Goal: Check status: Check status

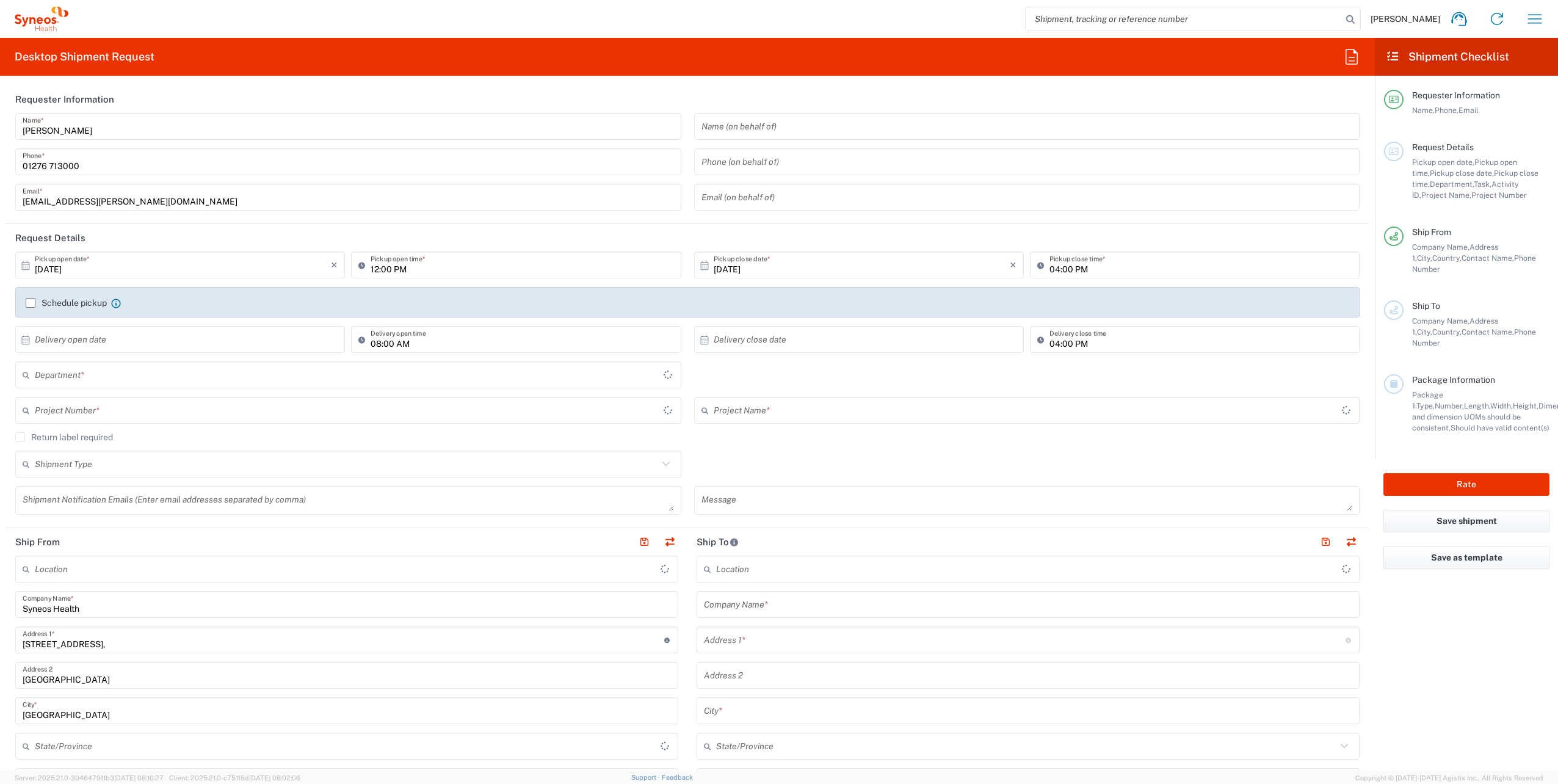
type input "[GEOGRAPHIC_DATA]"
type input "Syneos Health UK Limited"
type input "8350"
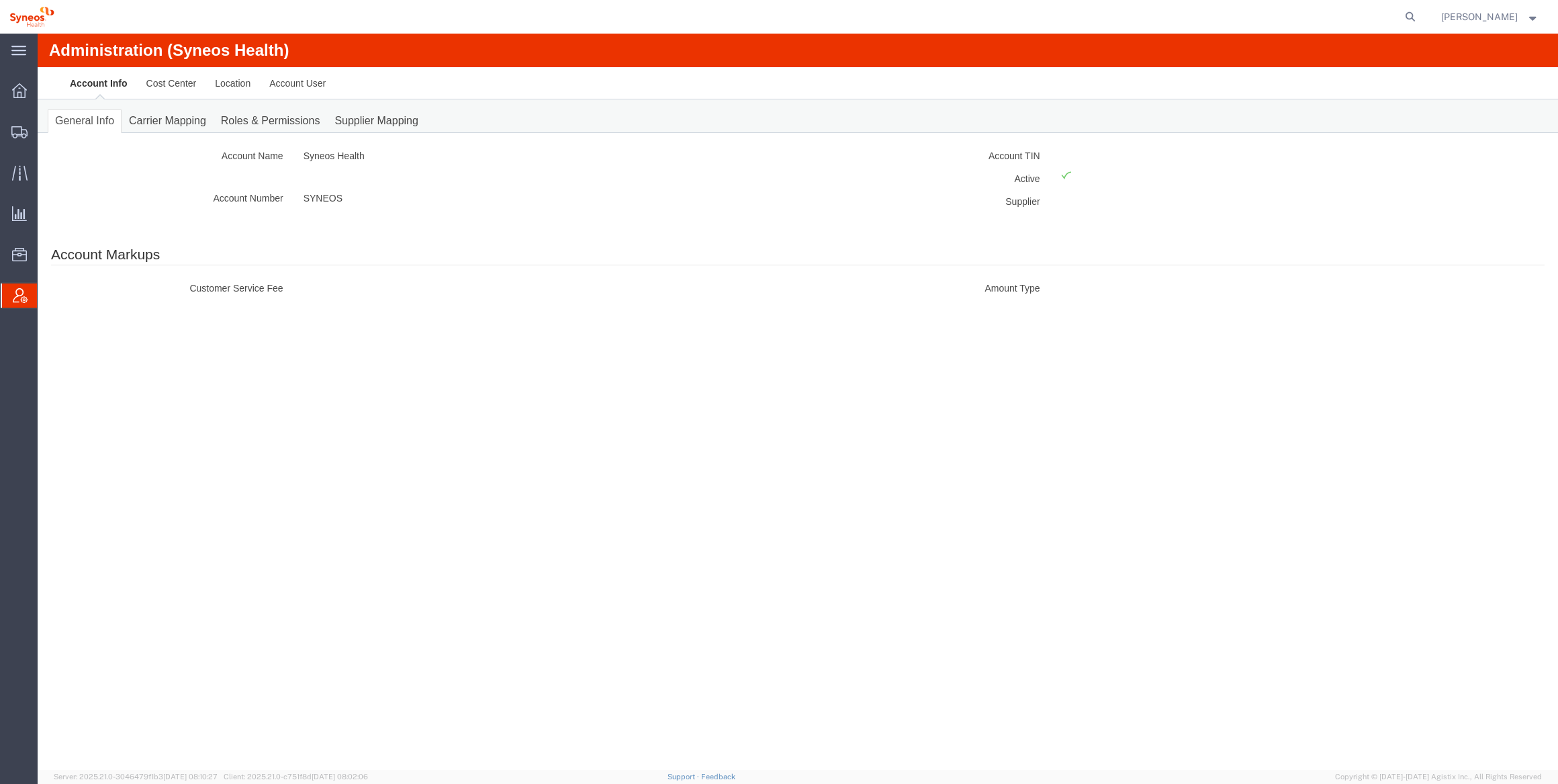
drag, startPoint x: 1109, startPoint y: 0, endPoint x: 894, endPoint y: 10, distance: 215.2
click at [894, 9] on div at bounding box center [742, 17] width 1358 height 33
click at [16, 86] on icon at bounding box center [19, 91] width 15 height 15
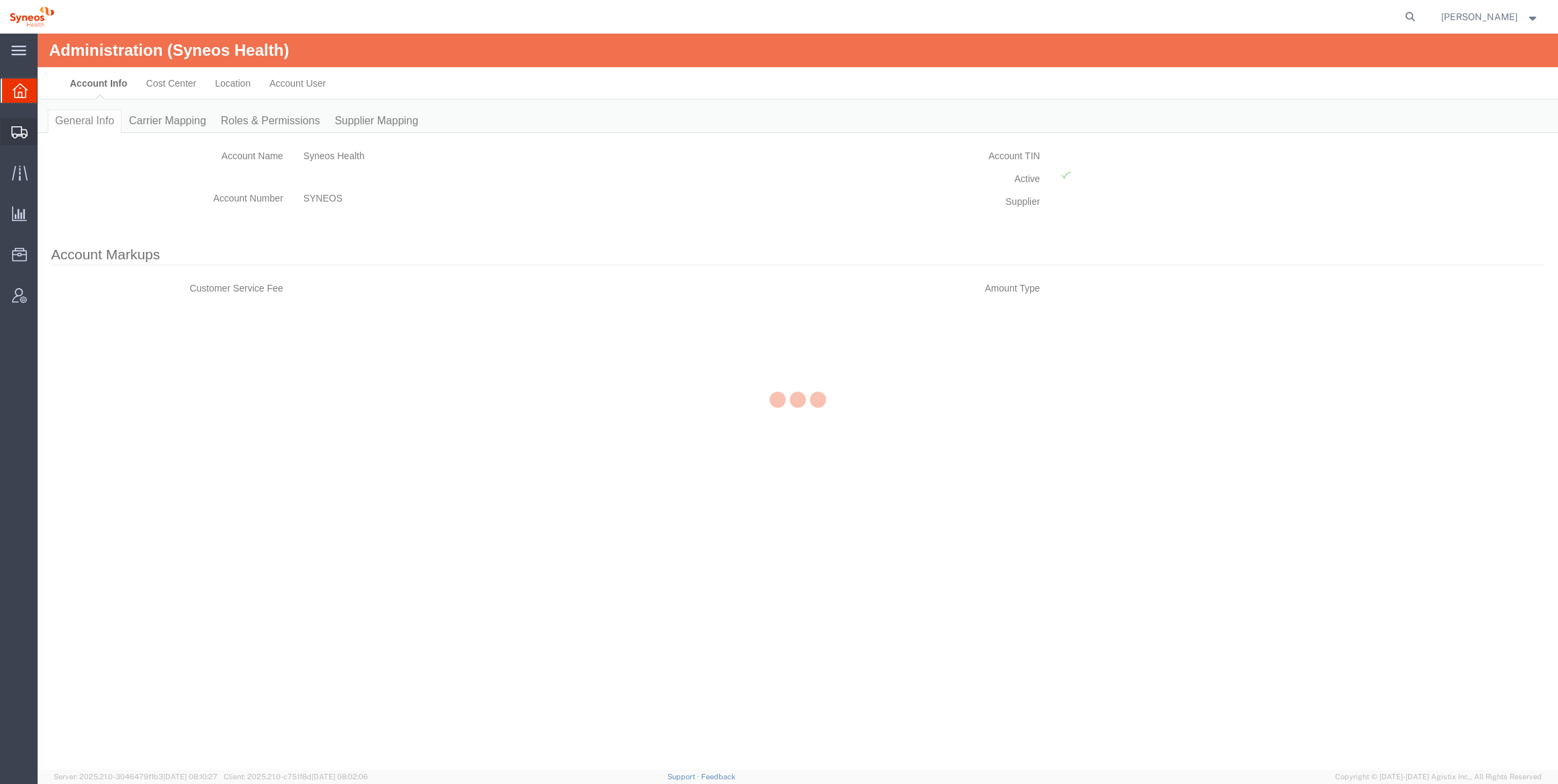
click at [26, 128] on icon at bounding box center [19, 132] width 16 height 12
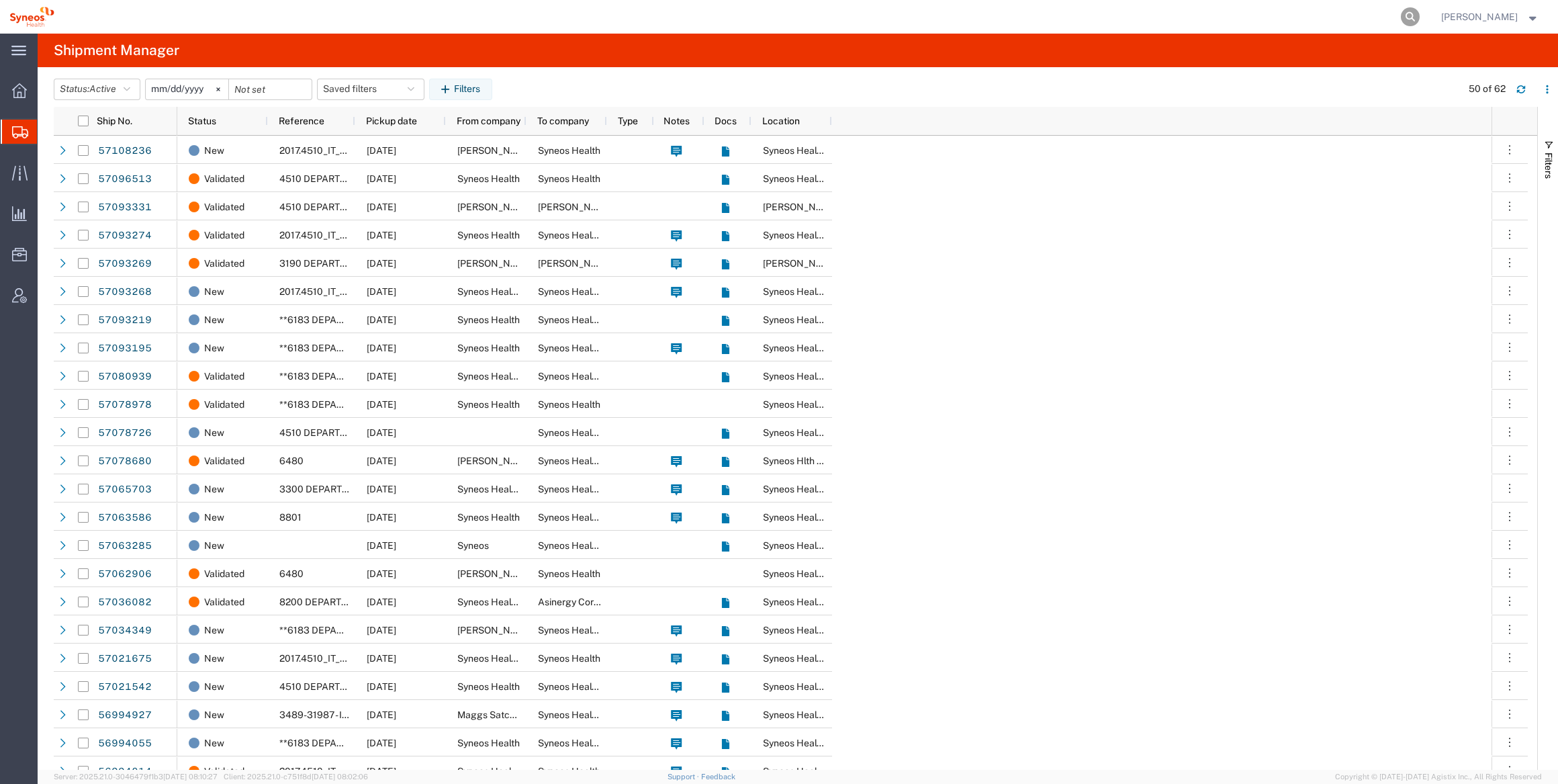
click at [1142, 16] on icon at bounding box center [1410, 16] width 18 height 18
click at [1115, 13] on input "search" at bounding box center [1197, 17] width 408 height 33
type input "57080939"
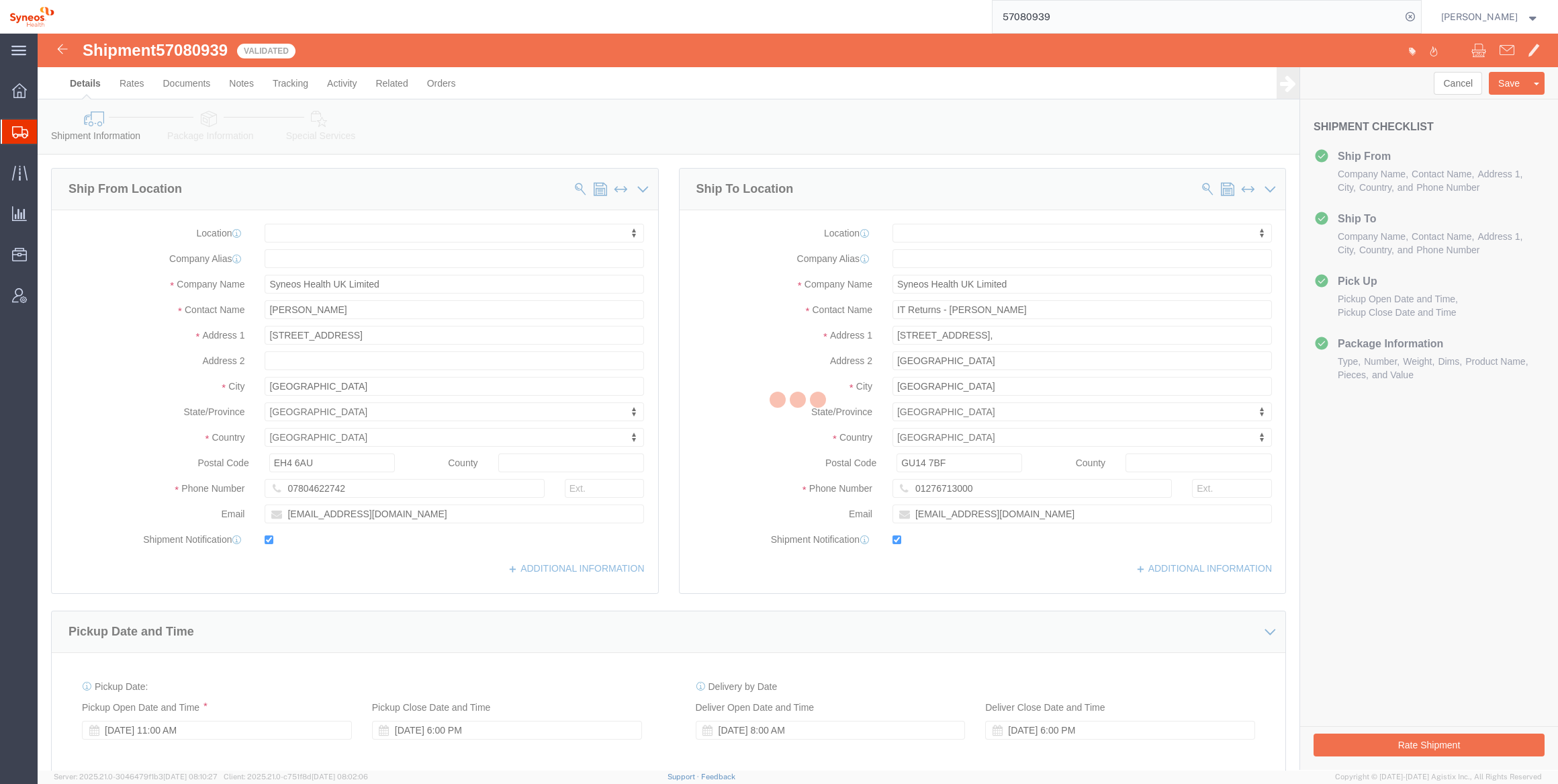
select select
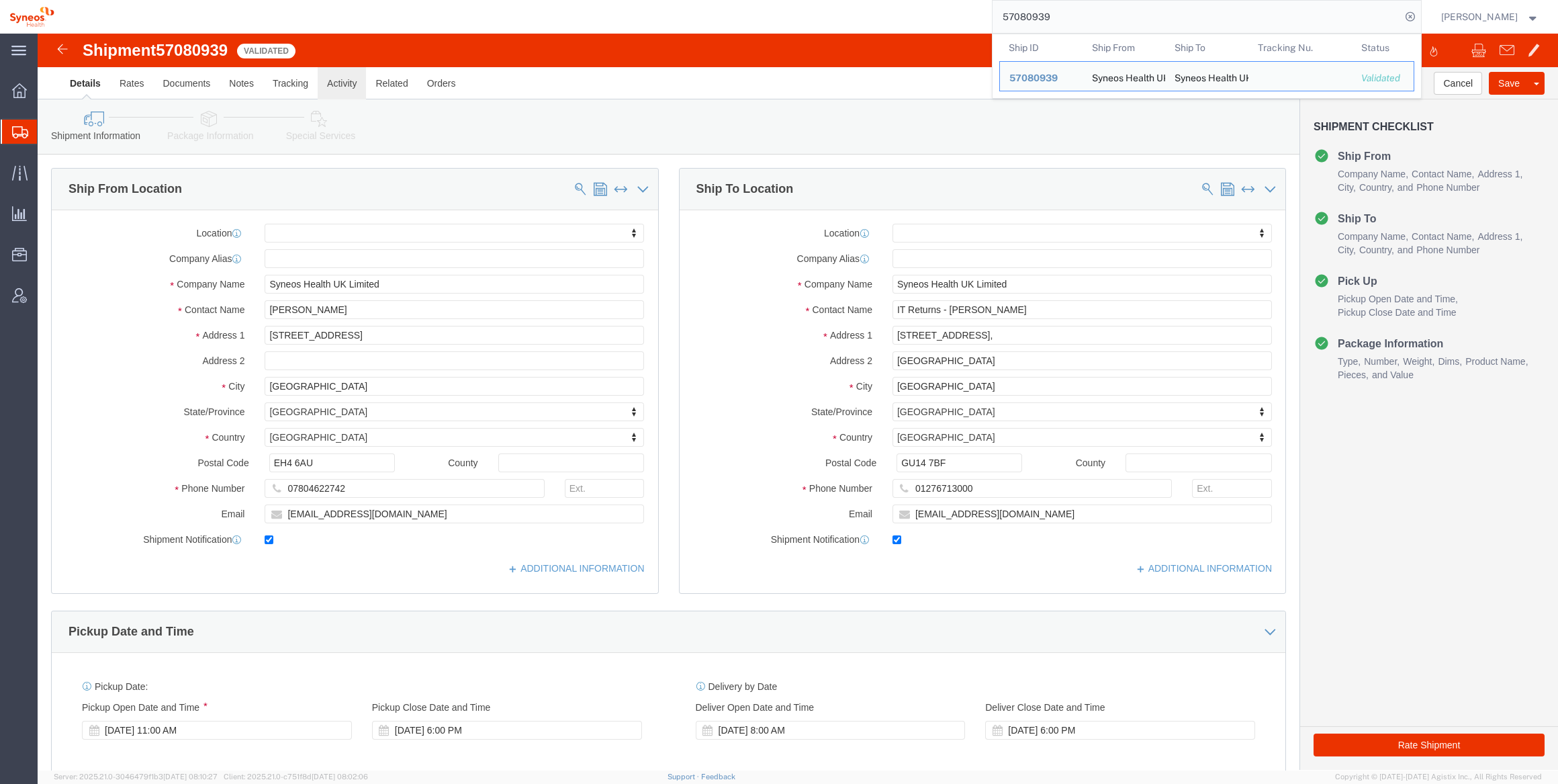
drag, startPoint x: 298, startPoint y: 52, endPoint x: 311, endPoint y: 49, distance: 13.3
click link "Activity"
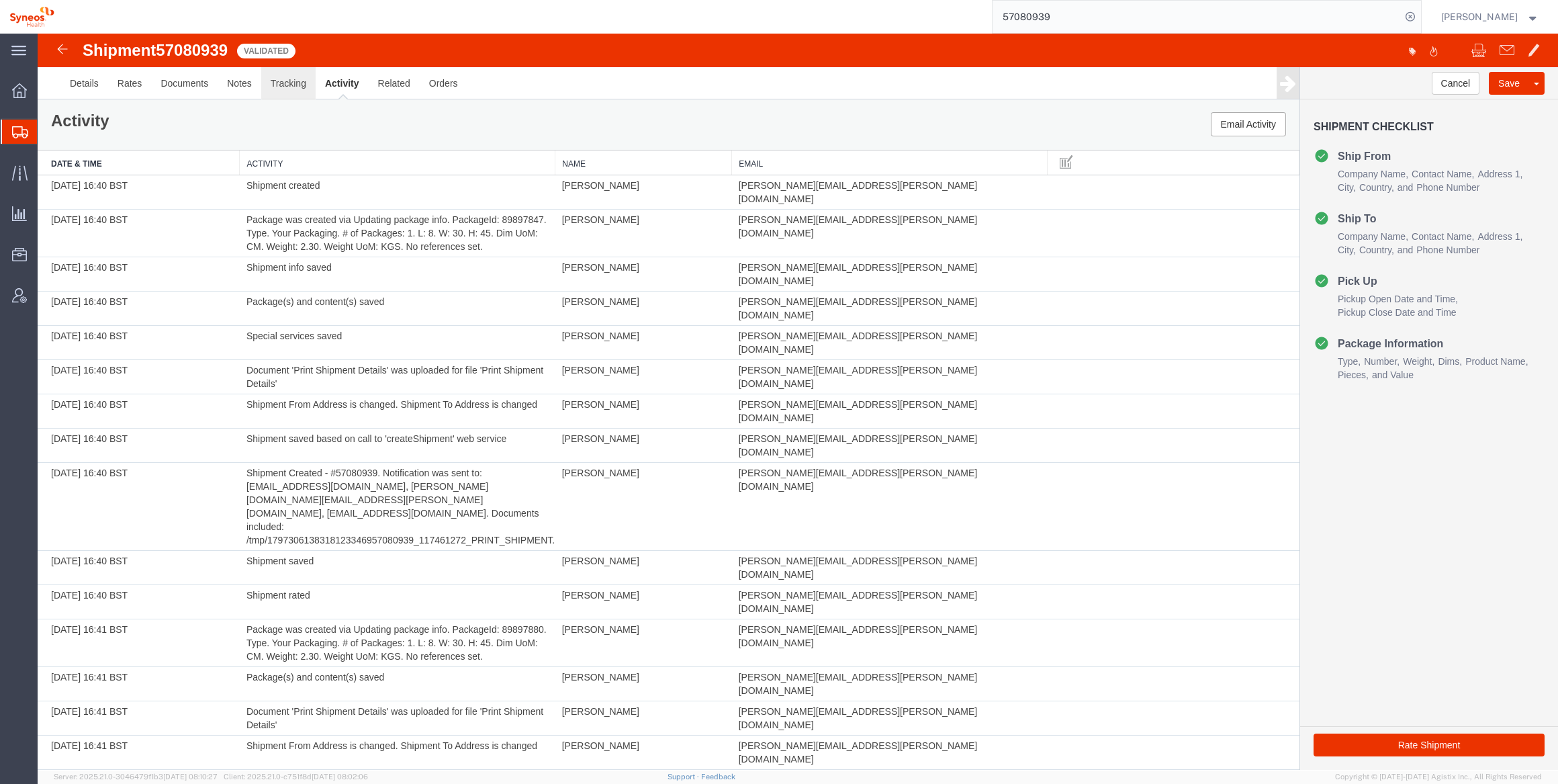
click at [277, 84] on link "Tracking" at bounding box center [289, 83] width 55 height 33
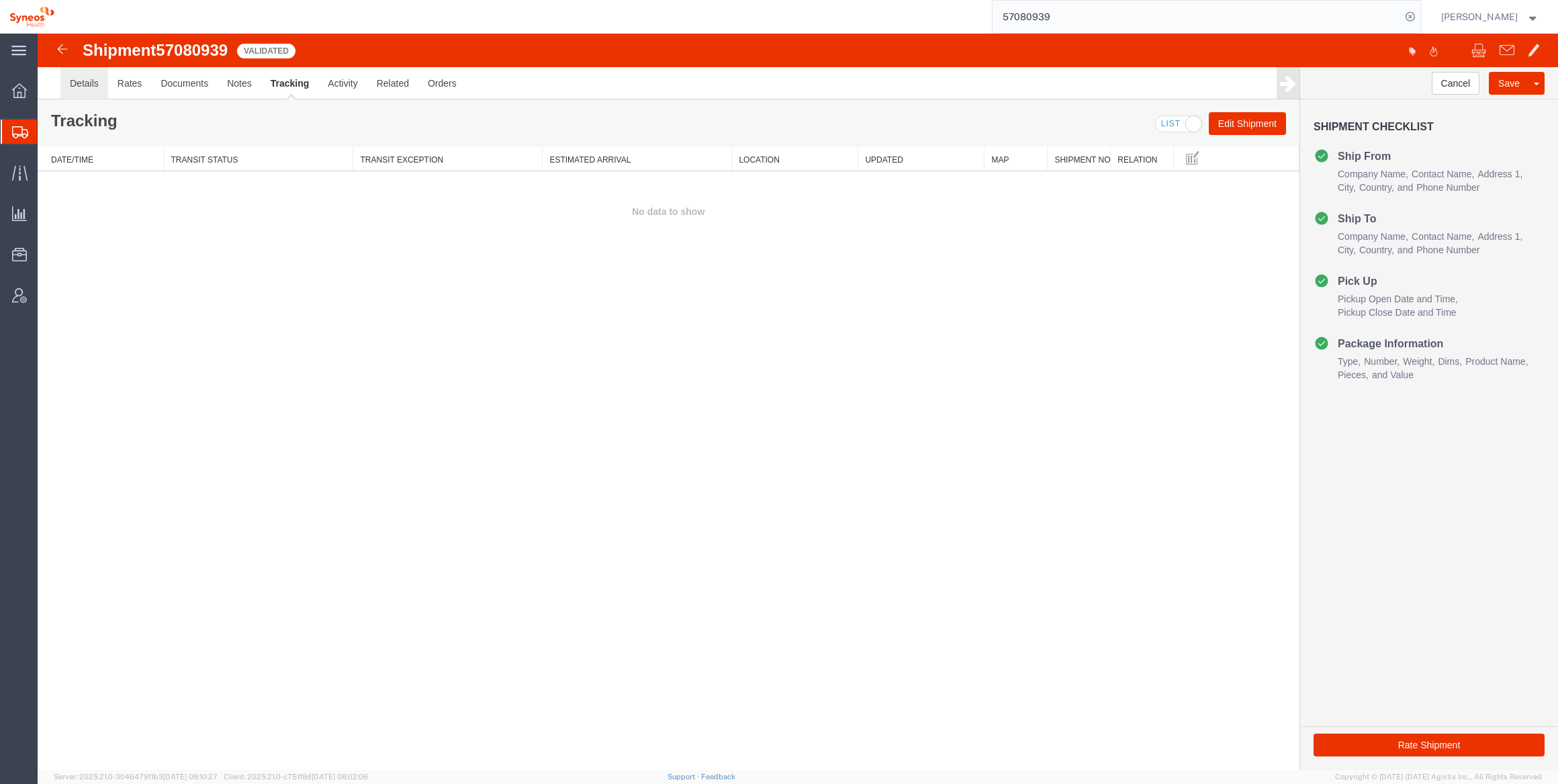
click at [85, 83] on link "Details" at bounding box center [85, 83] width 48 height 33
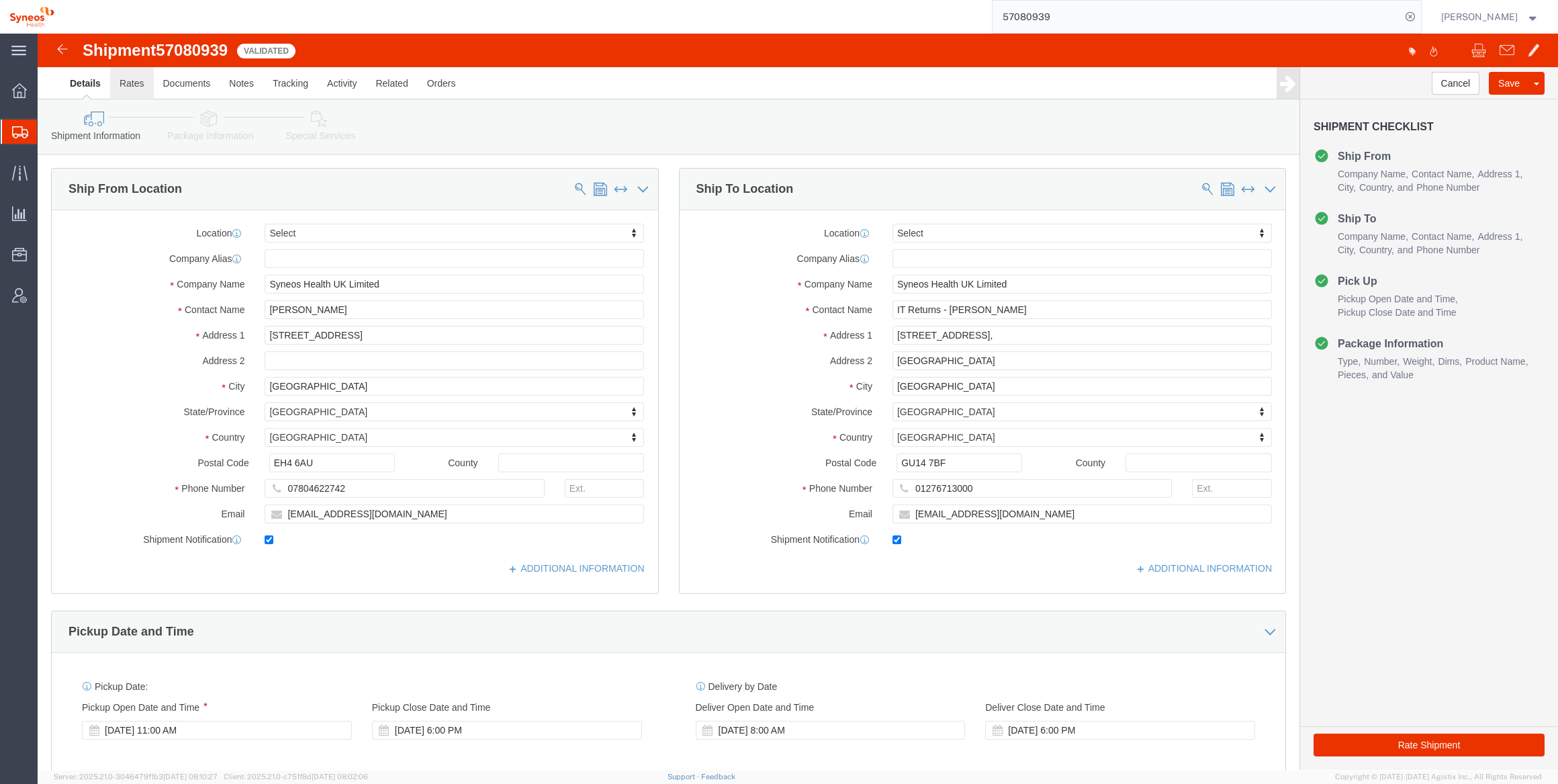
click link "Rates"
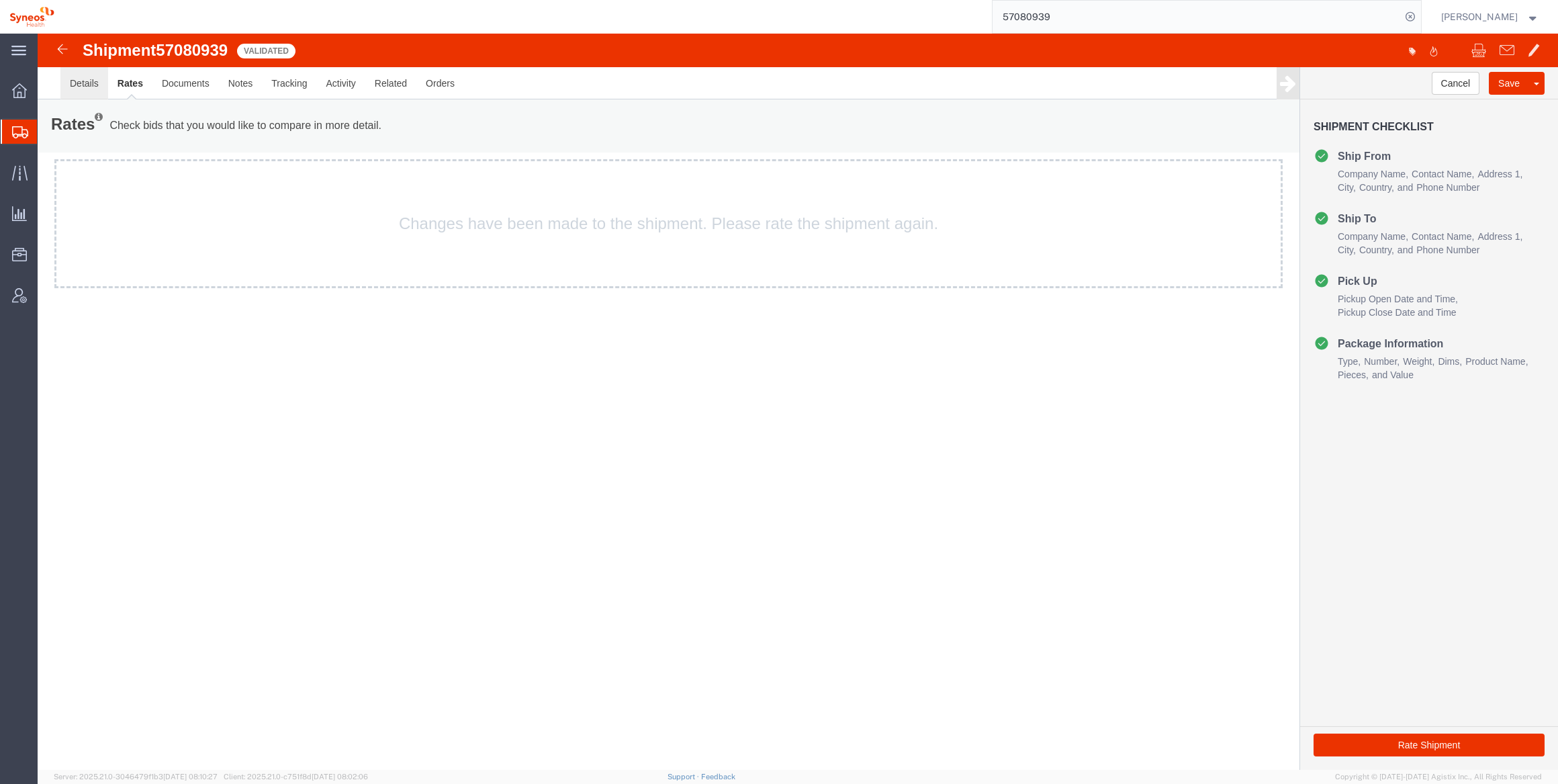
click at [78, 84] on link "Details" at bounding box center [85, 83] width 48 height 33
